Goal: Navigation & Orientation: Find specific page/section

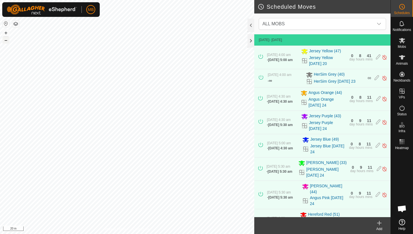
click at [5, 42] on button "–" at bounding box center [6, 40] width 7 height 7
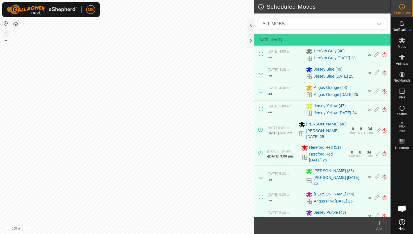
click at [6, 33] on button "+" at bounding box center [6, 33] width 7 height 7
click at [401, 56] on icon at bounding box center [402, 57] width 6 height 4
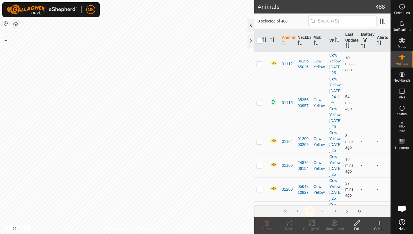
click at [251, 24] on div at bounding box center [251, 25] width 7 height 13
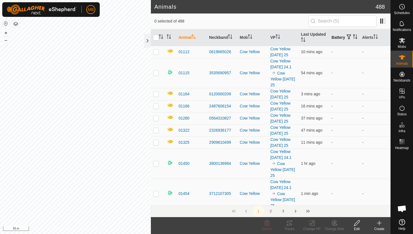
click at [353, 39] on icon "Activate to sort" at bounding box center [355, 36] width 4 height 4
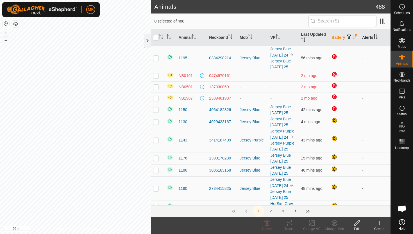
click at [376, 36] on icon "Activate to sort" at bounding box center [376, 36] width 4 height 4
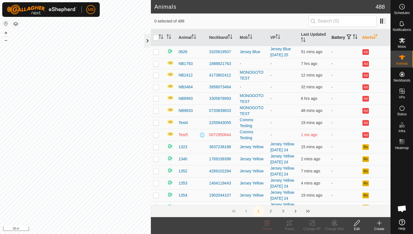
click at [147, 40] on div at bounding box center [147, 40] width 7 height 13
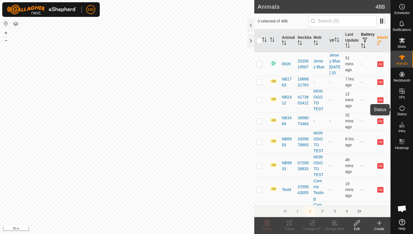
click at [403, 107] on icon at bounding box center [402, 108] width 7 height 7
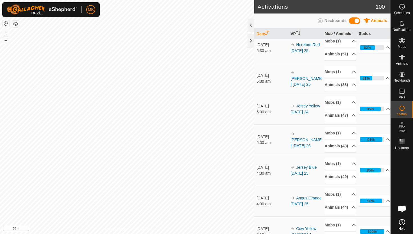
scroll to position [99, 0]
click at [403, 58] on icon at bounding box center [402, 57] width 6 height 4
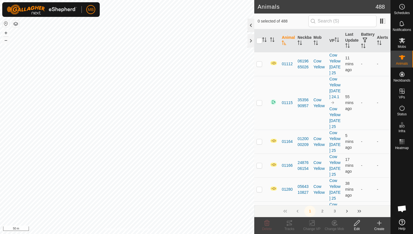
click at [251, 26] on div at bounding box center [251, 25] width 7 height 13
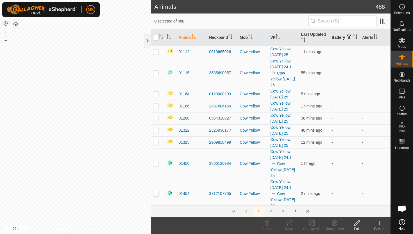
click at [353, 39] on icon "Activate to sort" at bounding box center [355, 36] width 4 height 4
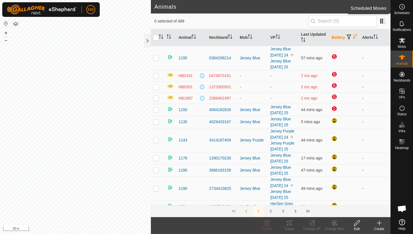
click at [402, 11] on es-schedule-vp-svg-icon at bounding box center [402, 6] width 10 height 9
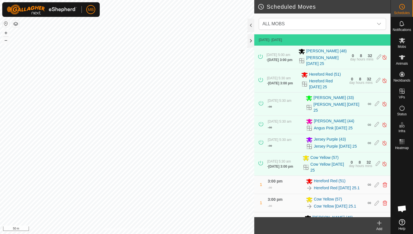
scroll to position [91, 0]
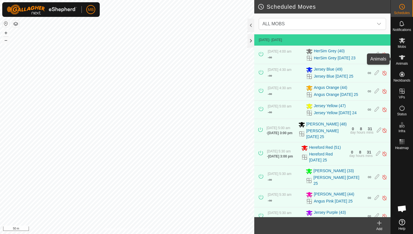
click at [403, 59] on icon at bounding box center [402, 57] width 7 height 7
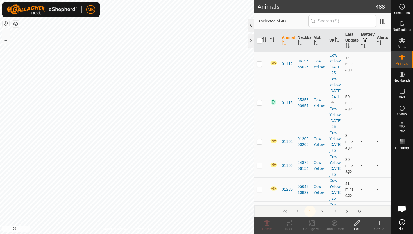
click at [250, 26] on div at bounding box center [251, 25] width 7 height 13
click at [250, 23] on div at bounding box center [251, 25] width 7 height 13
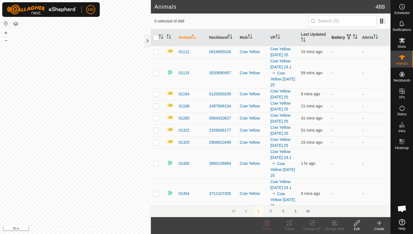
click at [353, 39] on icon "Activate to sort" at bounding box center [355, 36] width 4 height 4
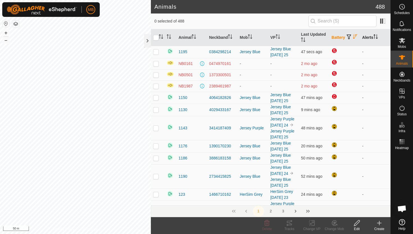
click at [375, 37] on icon "Activate to sort" at bounding box center [376, 36] width 4 height 4
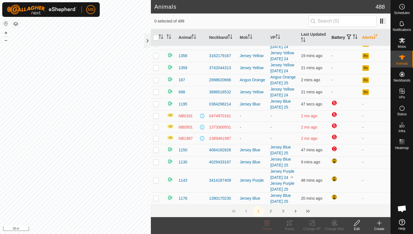
scroll to position [191, 0]
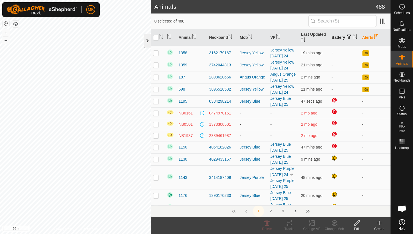
click at [147, 40] on div at bounding box center [147, 40] width 7 height 13
